Goal: Transaction & Acquisition: Purchase product/service

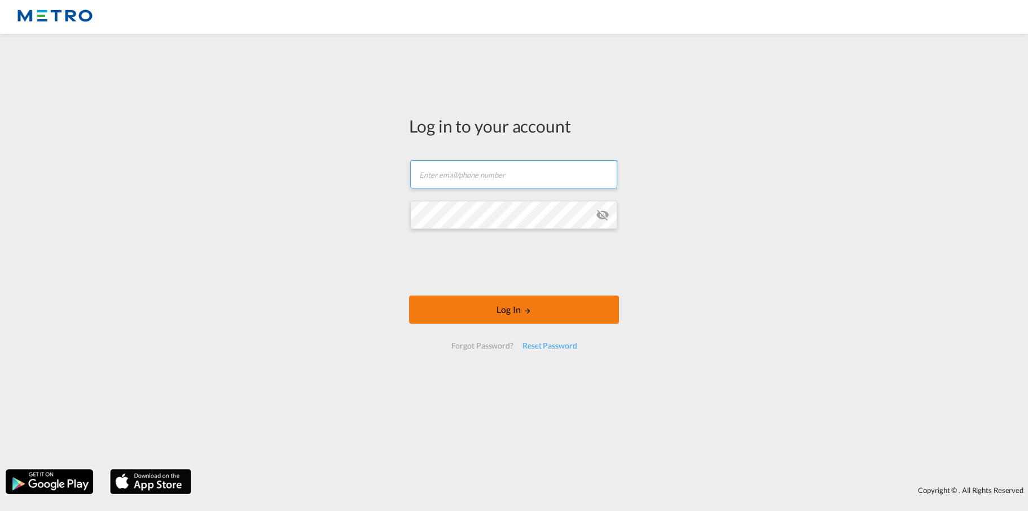
type input "[EMAIL_ADDRESS][DOMAIN_NAME]"
click at [533, 312] on button "Log In" at bounding box center [514, 310] width 210 height 28
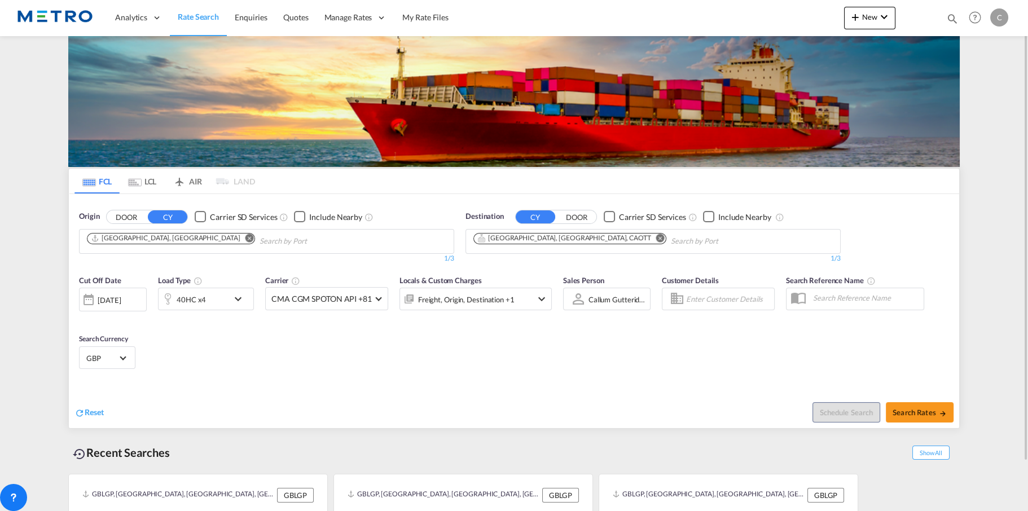
click at [134, 213] on button "DOOR" at bounding box center [127, 217] width 40 height 13
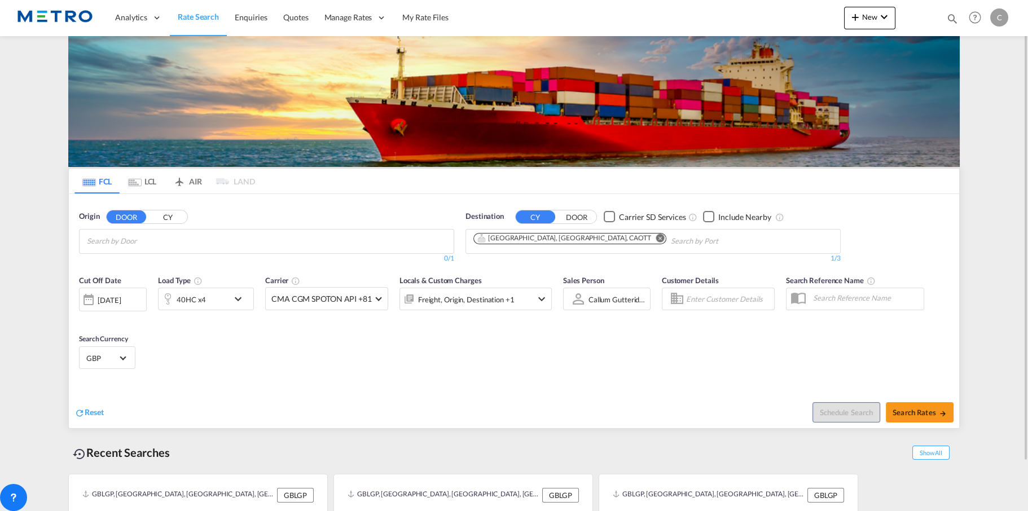
click at [147, 242] on input "Search by Door" at bounding box center [140, 242] width 107 height 18
click at [148, 241] on input "Chips input." at bounding box center [140, 242] width 107 height 18
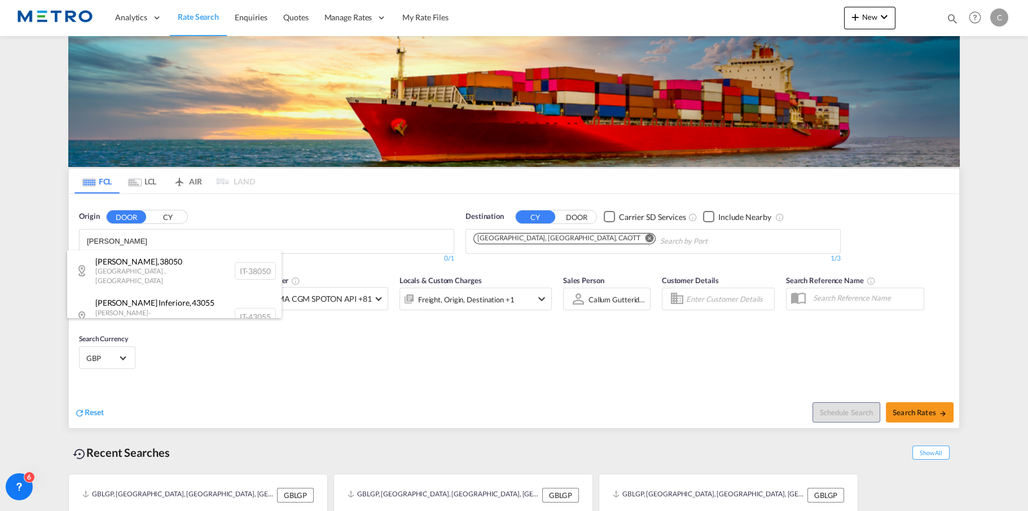
type input "[PERSON_NAME]"
click at [123, 242] on body "Analytics Reports Dashboard Rate Search Enquiries Quotes" at bounding box center [514, 255] width 1028 height 511
click at [143, 262] on div "[GEOGRAPHIC_DATA] , 38050 [GEOGRAPHIC_DATA] , [GEOGRAPHIC_DATA] IT-38050" at bounding box center [174, 271] width 214 height 41
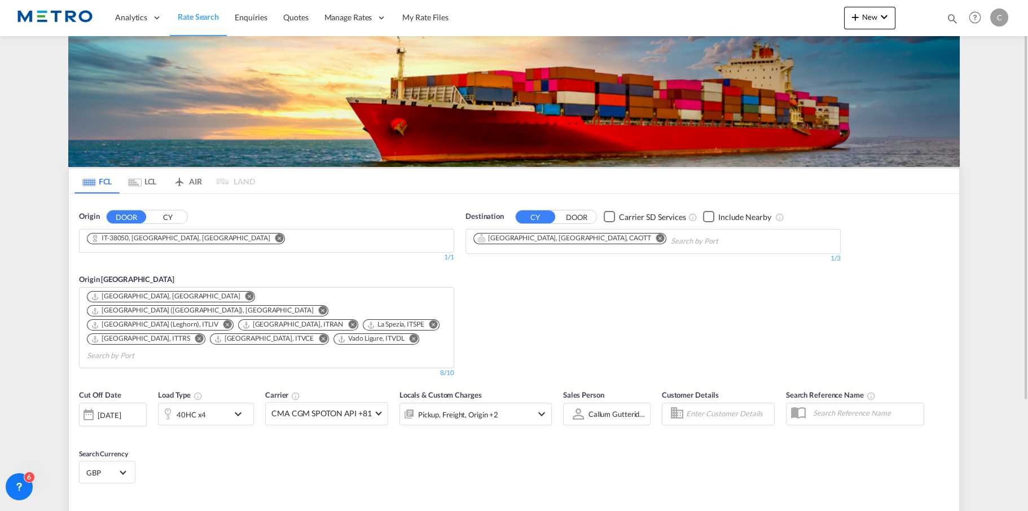
click at [281, 207] on div "Origin DOOR CY IT-38050, [GEOGRAPHIC_DATA], [GEOGRAPHIC_DATA] 1/3 1/ 1/1 Origin…" at bounding box center [266, 294] width 387 height 178
click at [656, 240] on md-icon "Remove" at bounding box center [660, 238] width 8 height 8
click at [570, 222] on button "DOOR" at bounding box center [577, 217] width 40 height 13
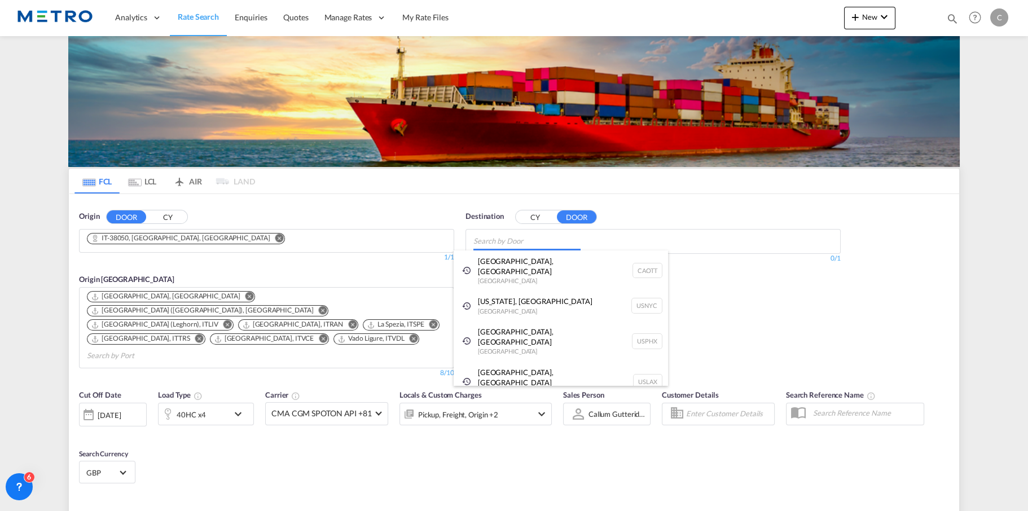
click at [563, 243] on body "Analytics Reports Dashboard Rate Search Enquiries Quotes" at bounding box center [514, 255] width 1028 height 511
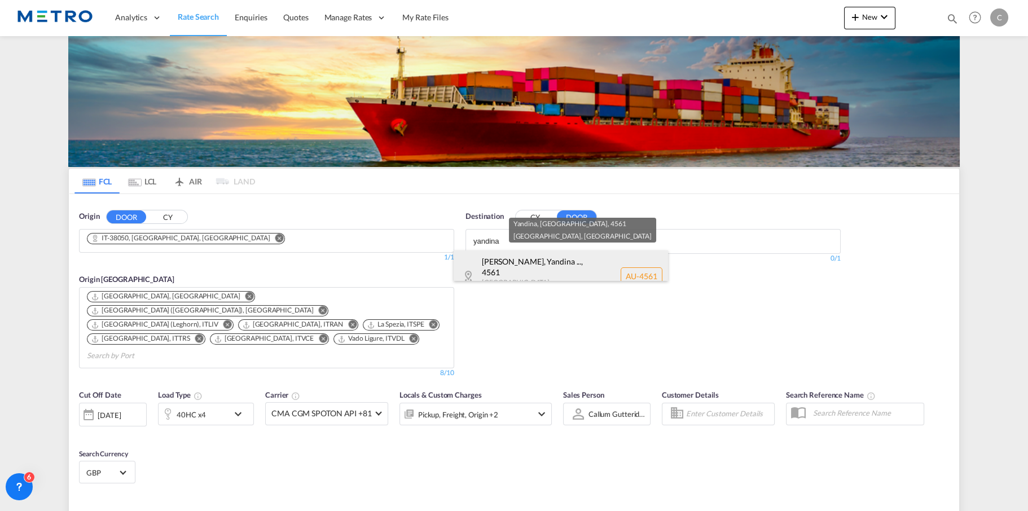
type input "yandina"
click at [531, 266] on div "[PERSON_NAME] ... , 4561 [GEOGRAPHIC_DATA] , [GEOGRAPHIC_DATA] AU-4561" at bounding box center [561, 277] width 214 height 52
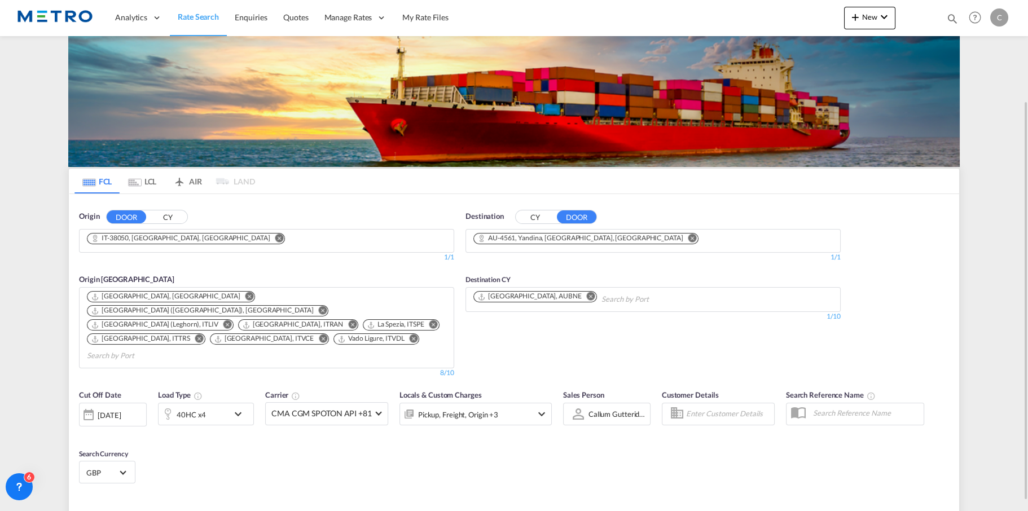
scroll to position [140, 0]
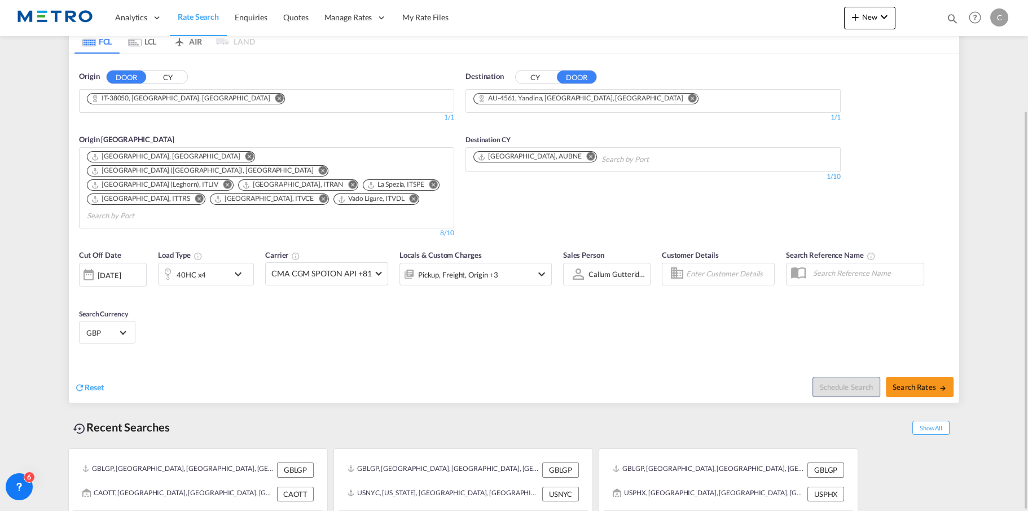
click at [748, 374] on div "Schedule Search Search Rates" at bounding box center [738, 381] width 443 height 43
click at [145, 263] on div "[DATE]" at bounding box center [113, 275] width 68 height 24
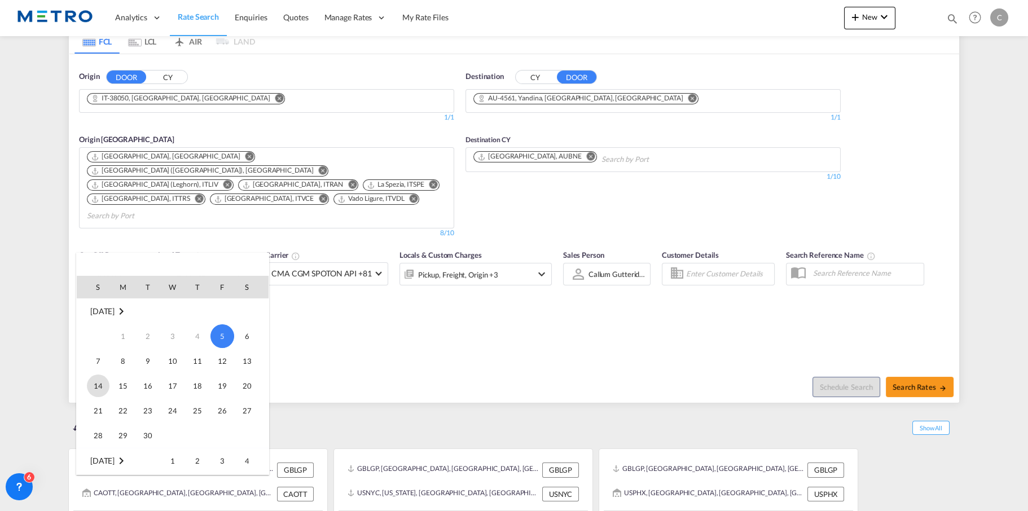
click at [103, 391] on span "14" at bounding box center [98, 386] width 23 height 23
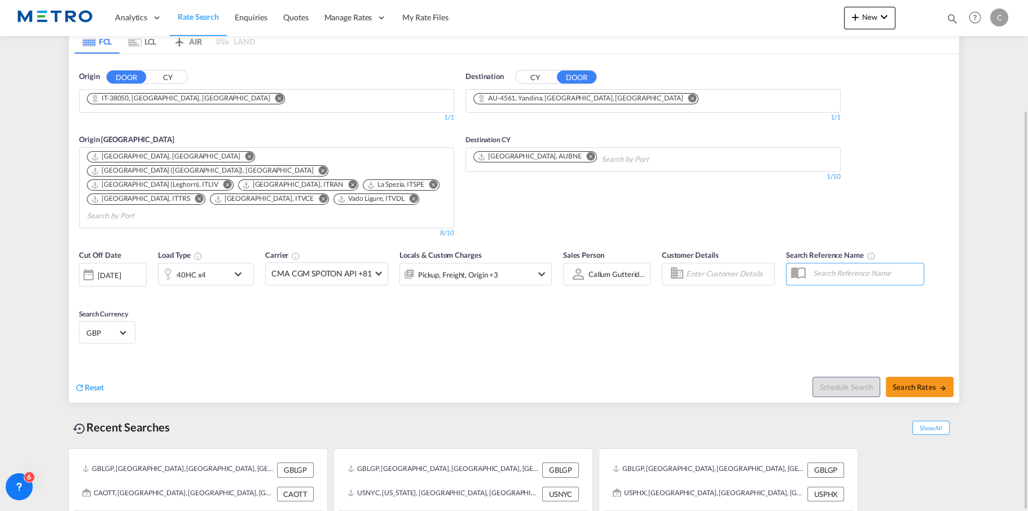
click at [224, 263] on div "40HC x4" at bounding box center [194, 274] width 70 height 23
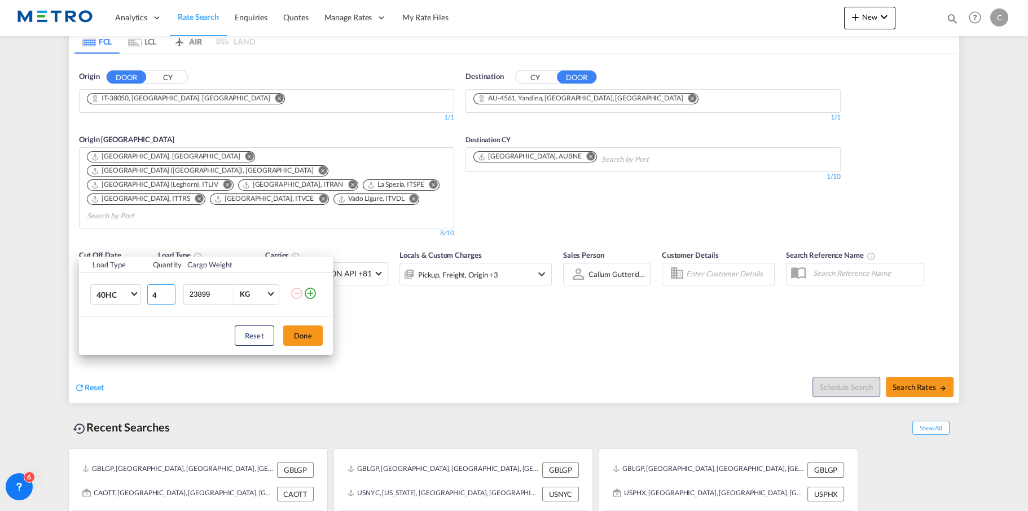
click at [161, 295] on input "4" at bounding box center [161, 294] width 28 height 20
type input "1"
type input "4000"
click at [295, 342] on button "Done" at bounding box center [303, 336] width 40 height 20
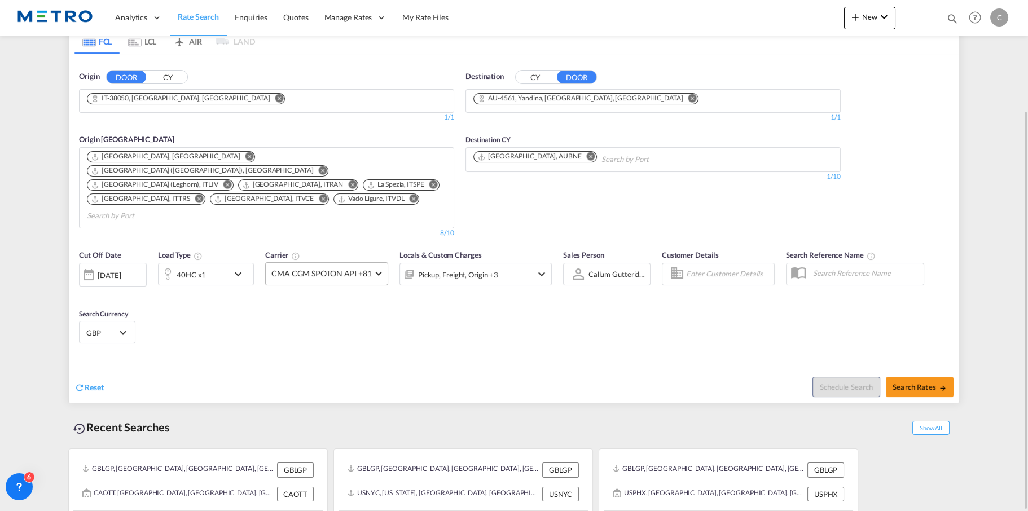
click at [331, 268] on span "CMA CGM SPOTON API +81" at bounding box center [322, 273] width 100 height 11
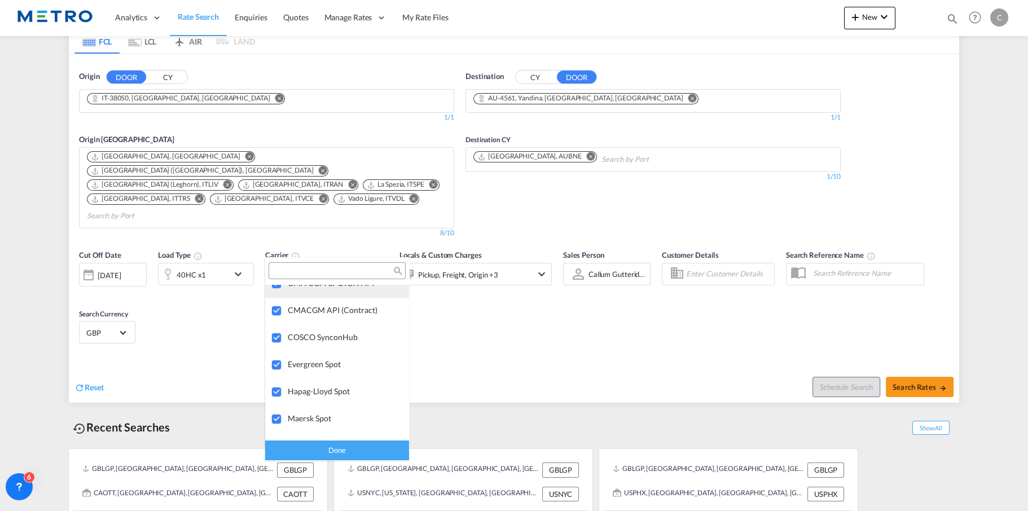
scroll to position [0, 0]
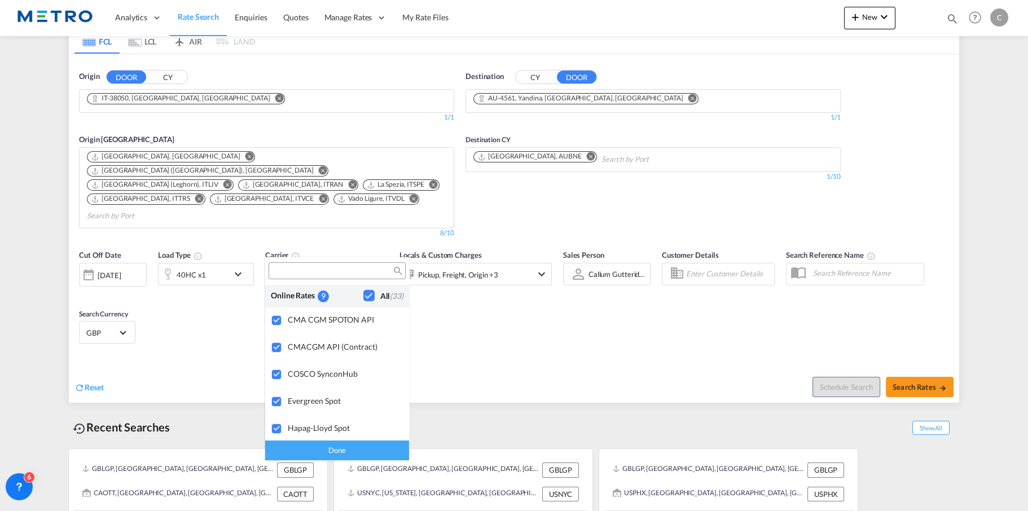
click at [503, 307] on md-backdrop at bounding box center [514, 255] width 1028 height 511
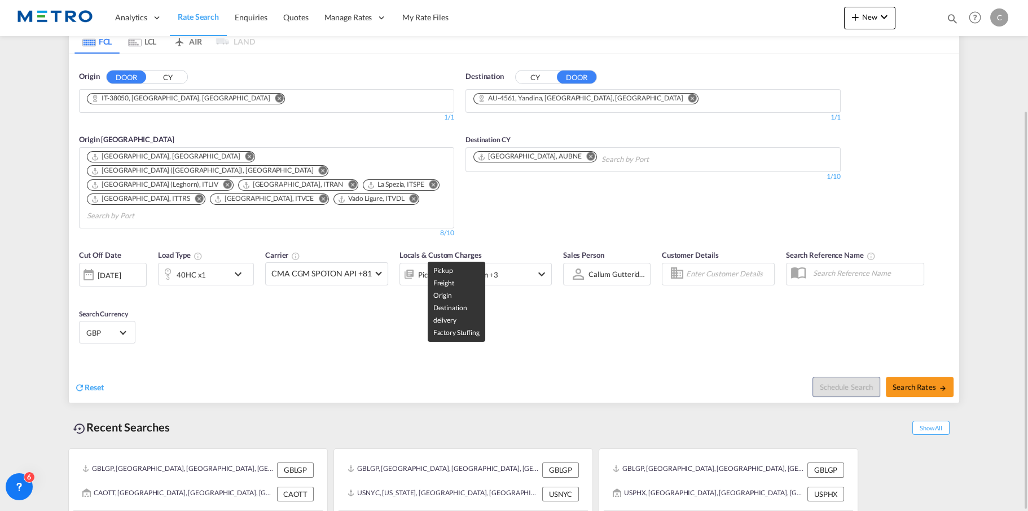
click at [493, 267] on div "Pickup, Freight, Origin +3" at bounding box center [458, 275] width 80 height 16
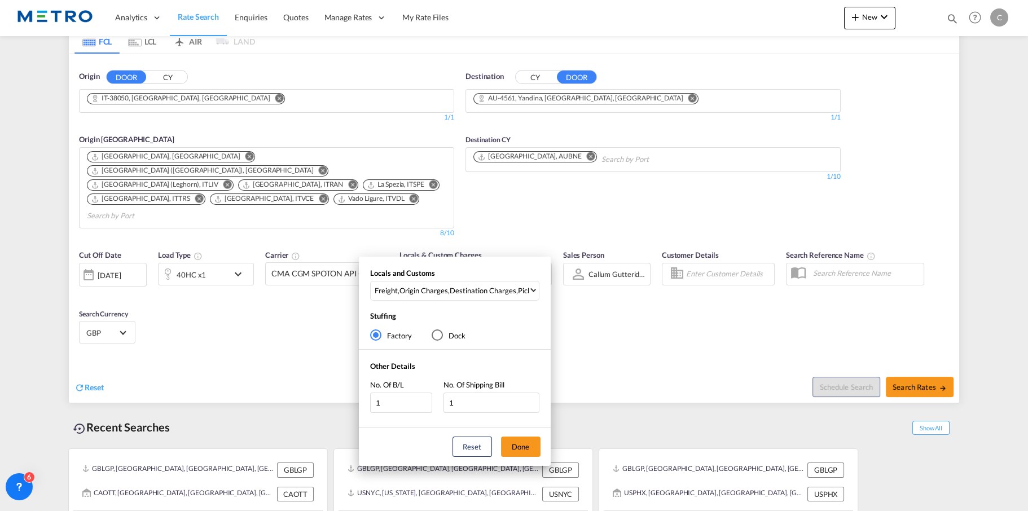
click at [501, 301] on div "Locals and Customs Freight , Origin Charges , Destination Charges , Pickup Char…" at bounding box center [455, 287] width 192 height 38
click at [496, 289] on div "Destination Charges" at bounding box center [483, 291] width 67 height 10
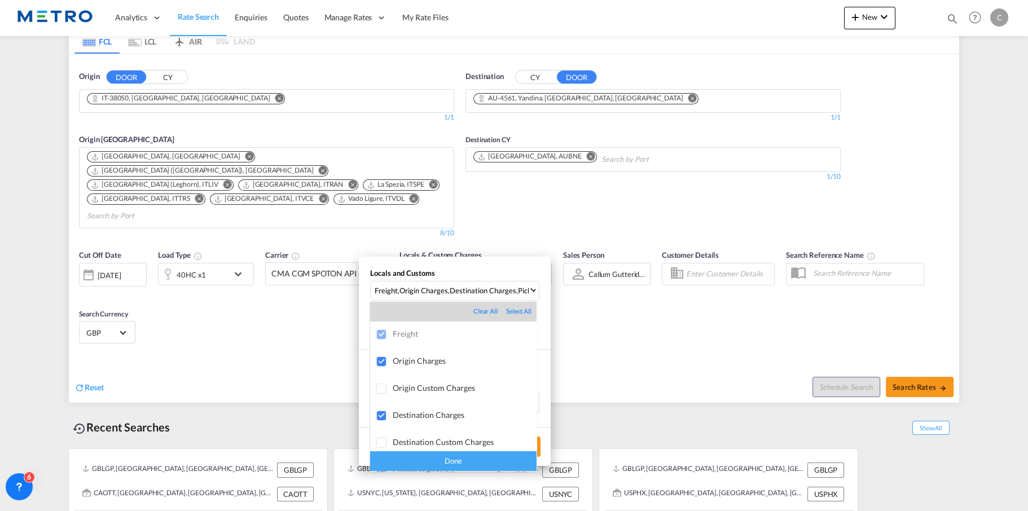
click at [424, 462] on div "Done" at bounding box center [453, 462] width 167 height 20
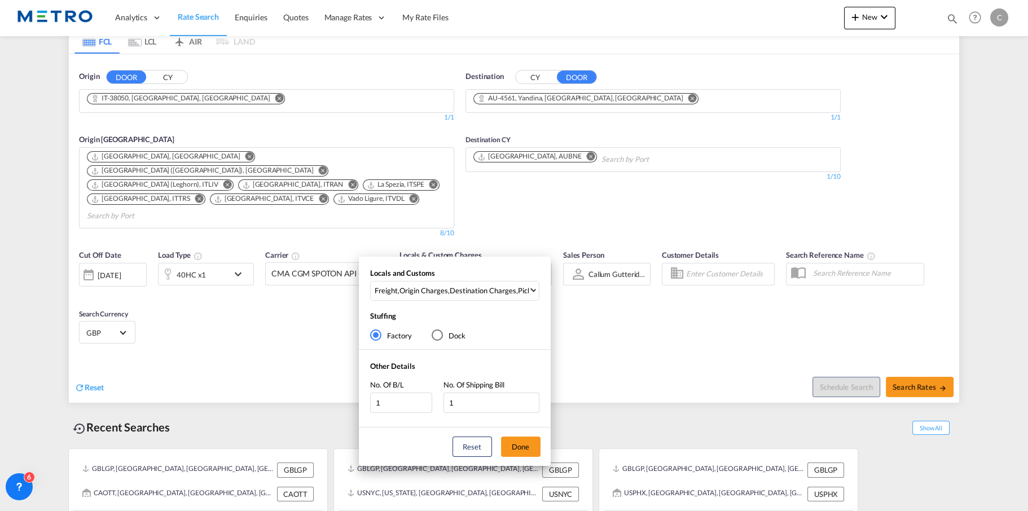
click at [669, 335] on div "Locals and Customs Freight , Origin Charges , Destination Charges , Pickup Char…" at bounding box center [514, 255] width 1028 height 511
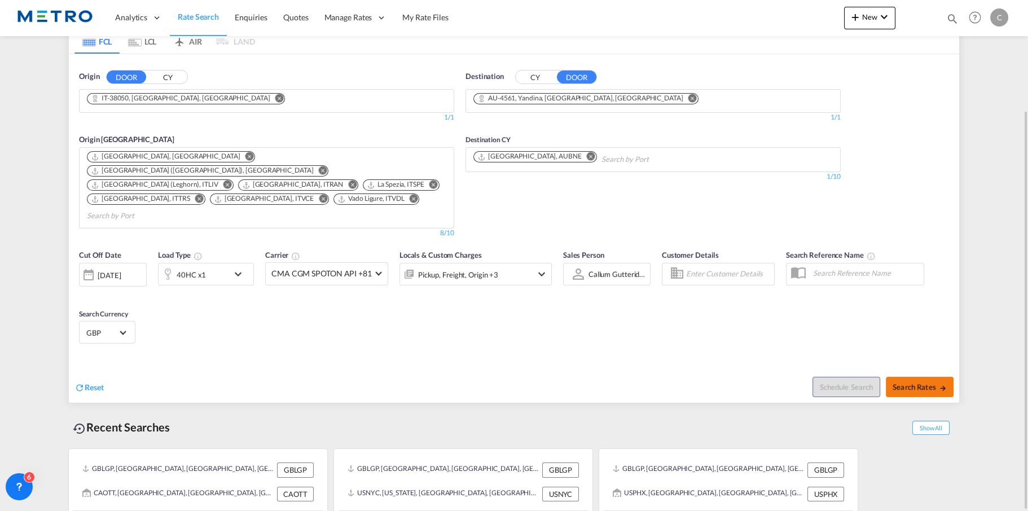
click at [913, 377] on button "Search Rates" at bounding box center [920, 387] width 68 height 20
type input "38050 to 4561 / [DATE]"
